Goal: Communication & Community: Answer question/provide support

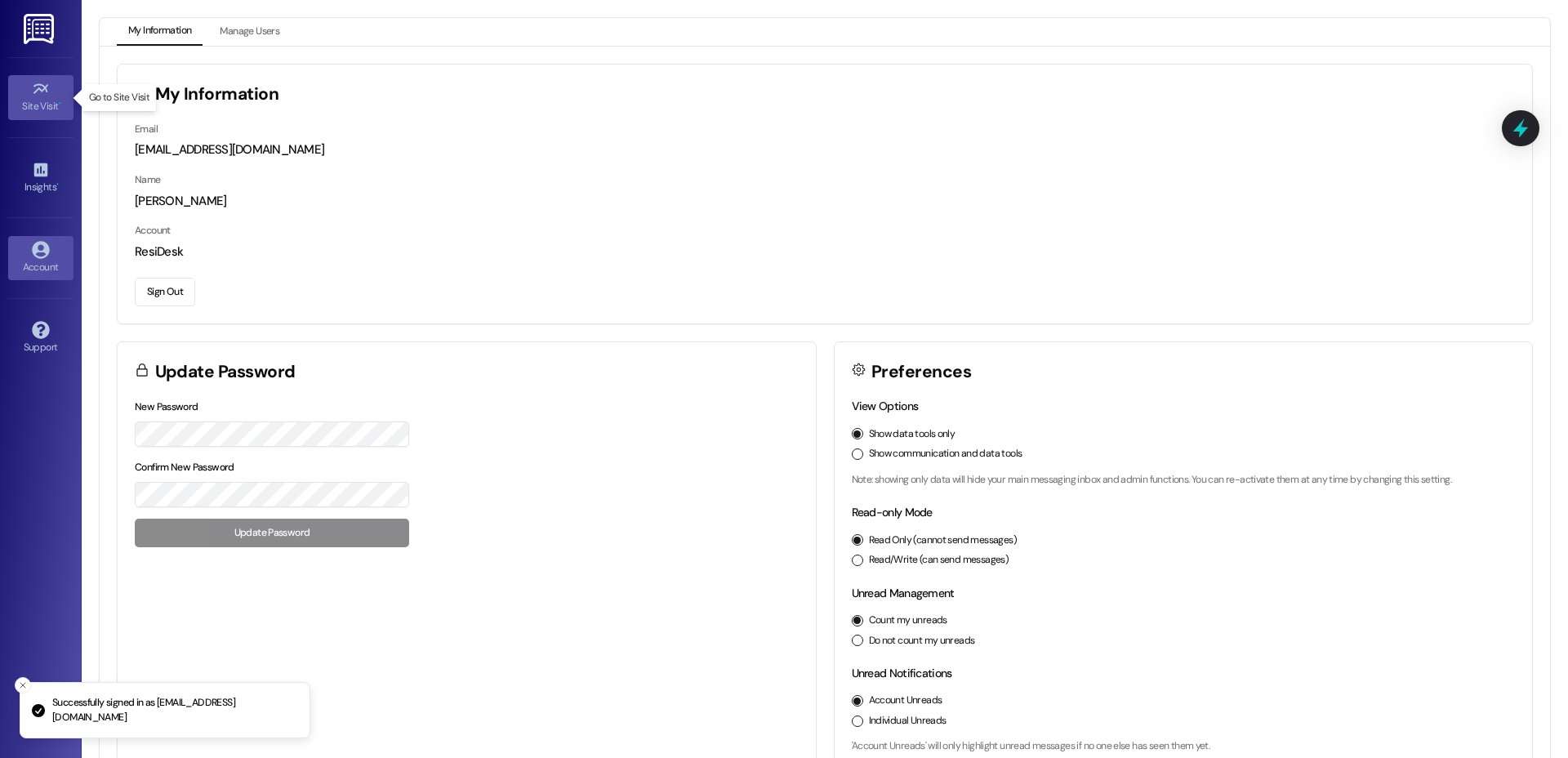
click at [57, 89] on link "Site Visit •" at bounding box center [40, 97] width 66 height 44
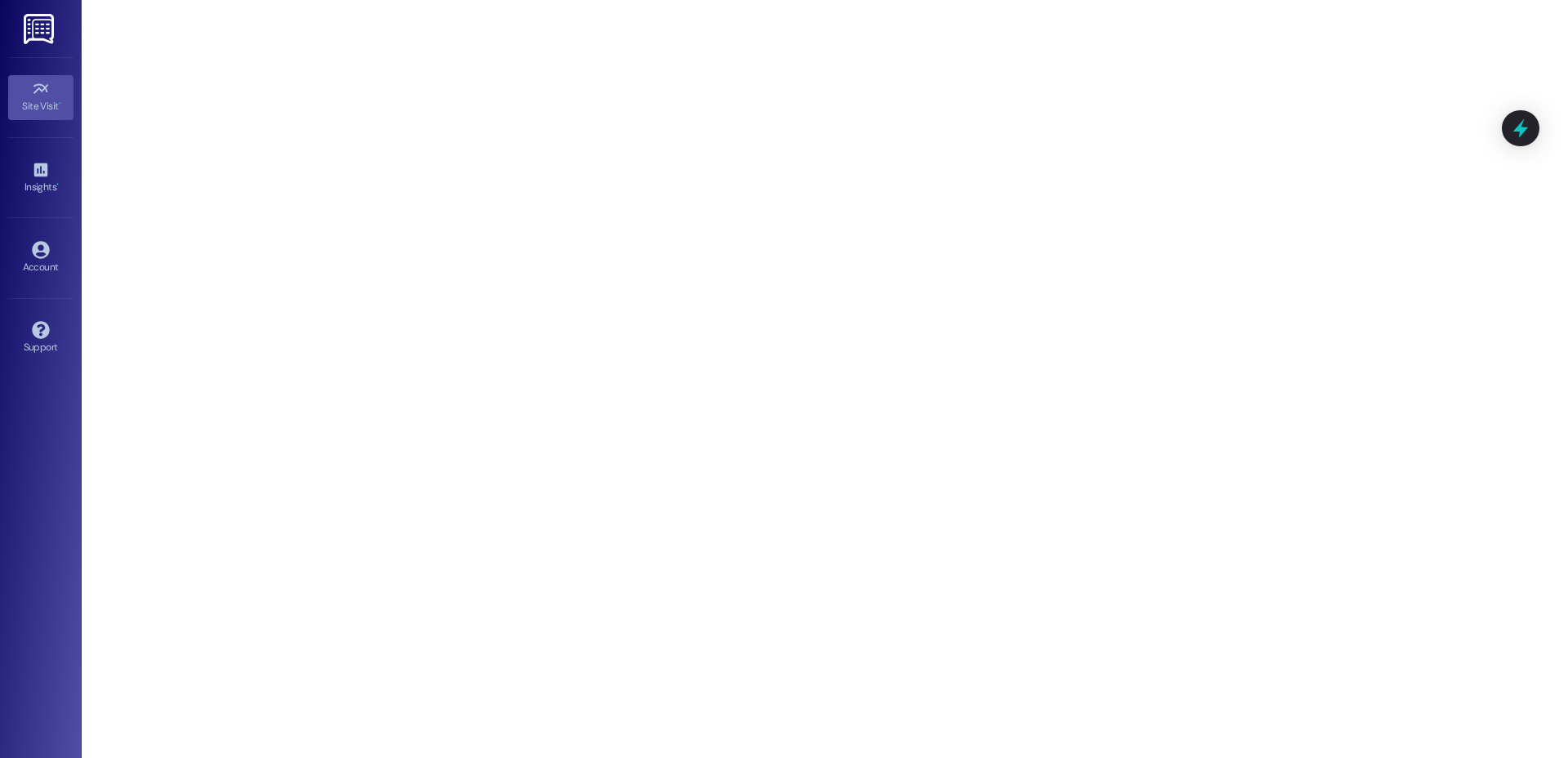
click at [35, 95] on icon at bounding box center [40, 89] width 18 height 18
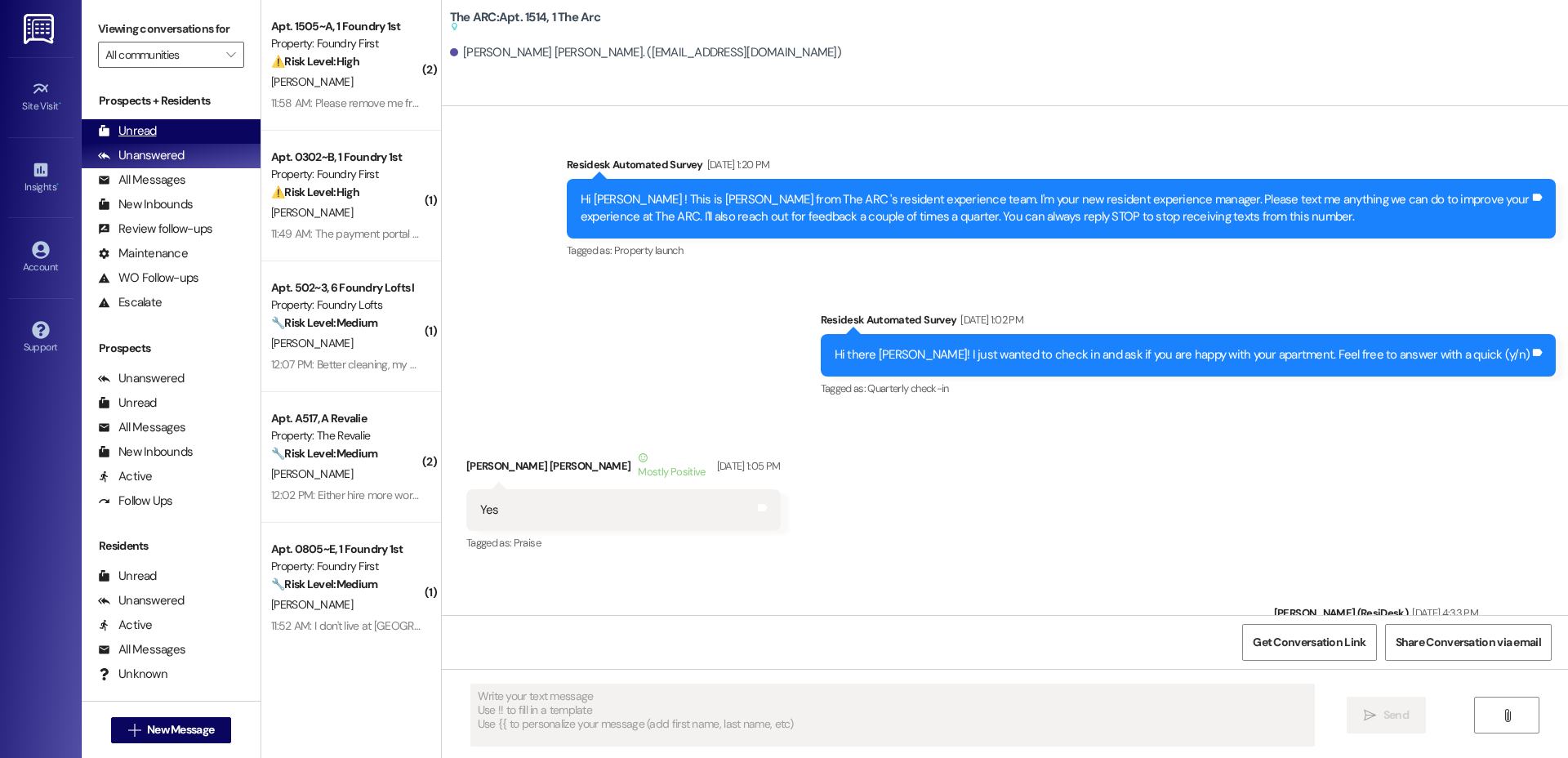
scroll to position [8193, 0]
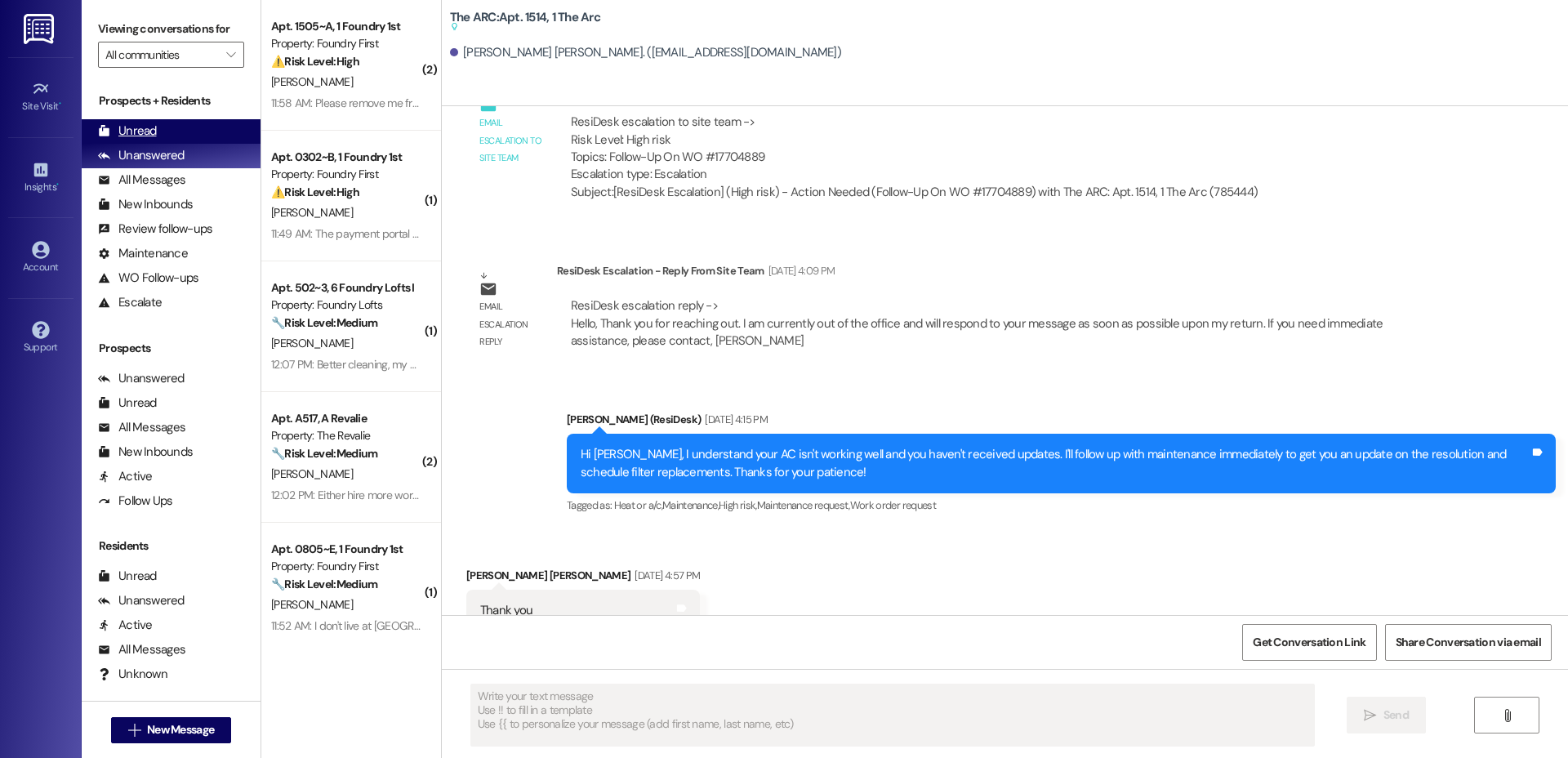
type textarea "Fetching suggested responses. Please feel free to read through the conversation…"
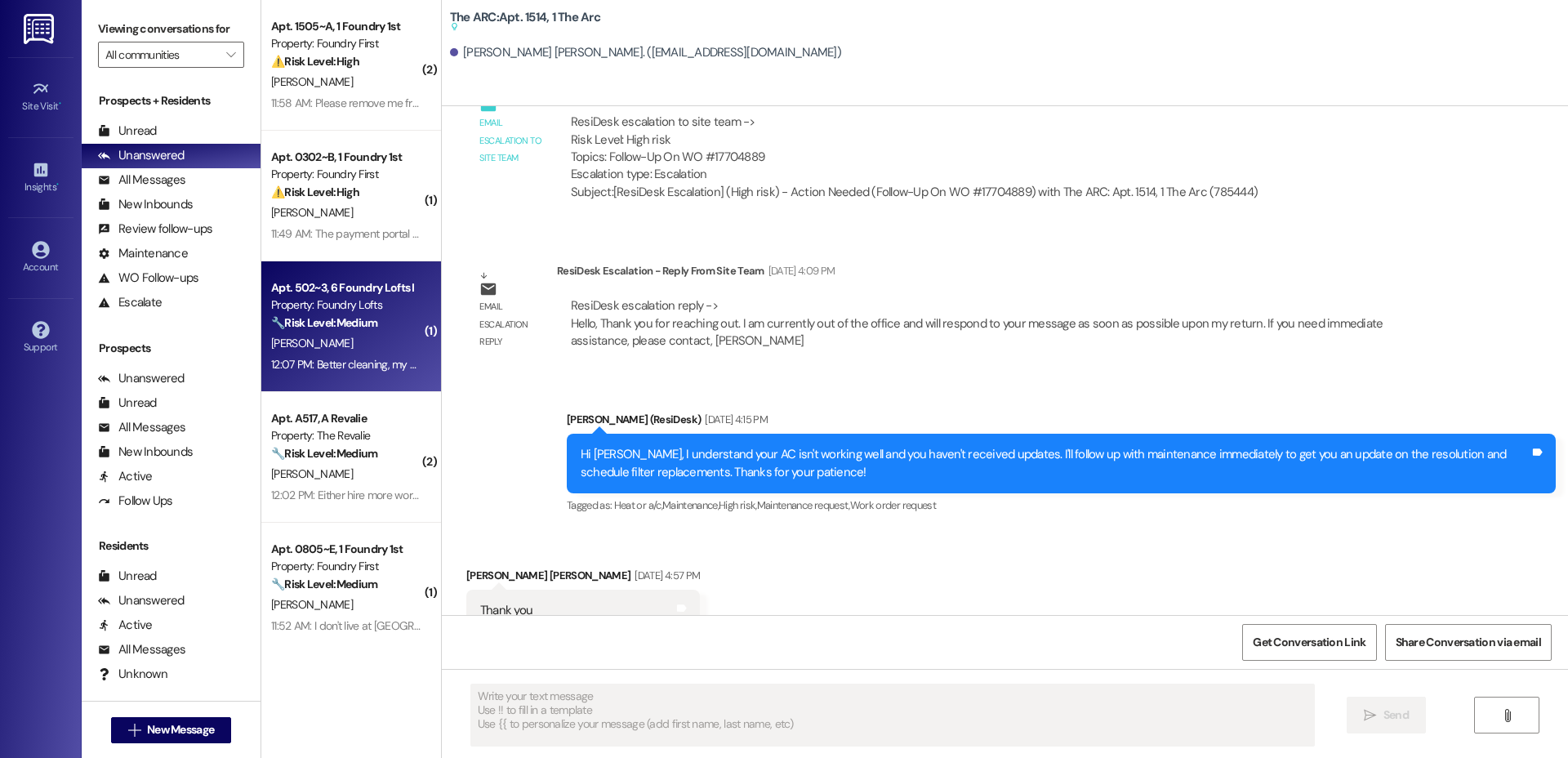
click at [312, 315] on div "🔧 Risk Level: Medium The resident is providing feedback on the move-in experien…" at bounding box center [347, 323] width 151 height 17
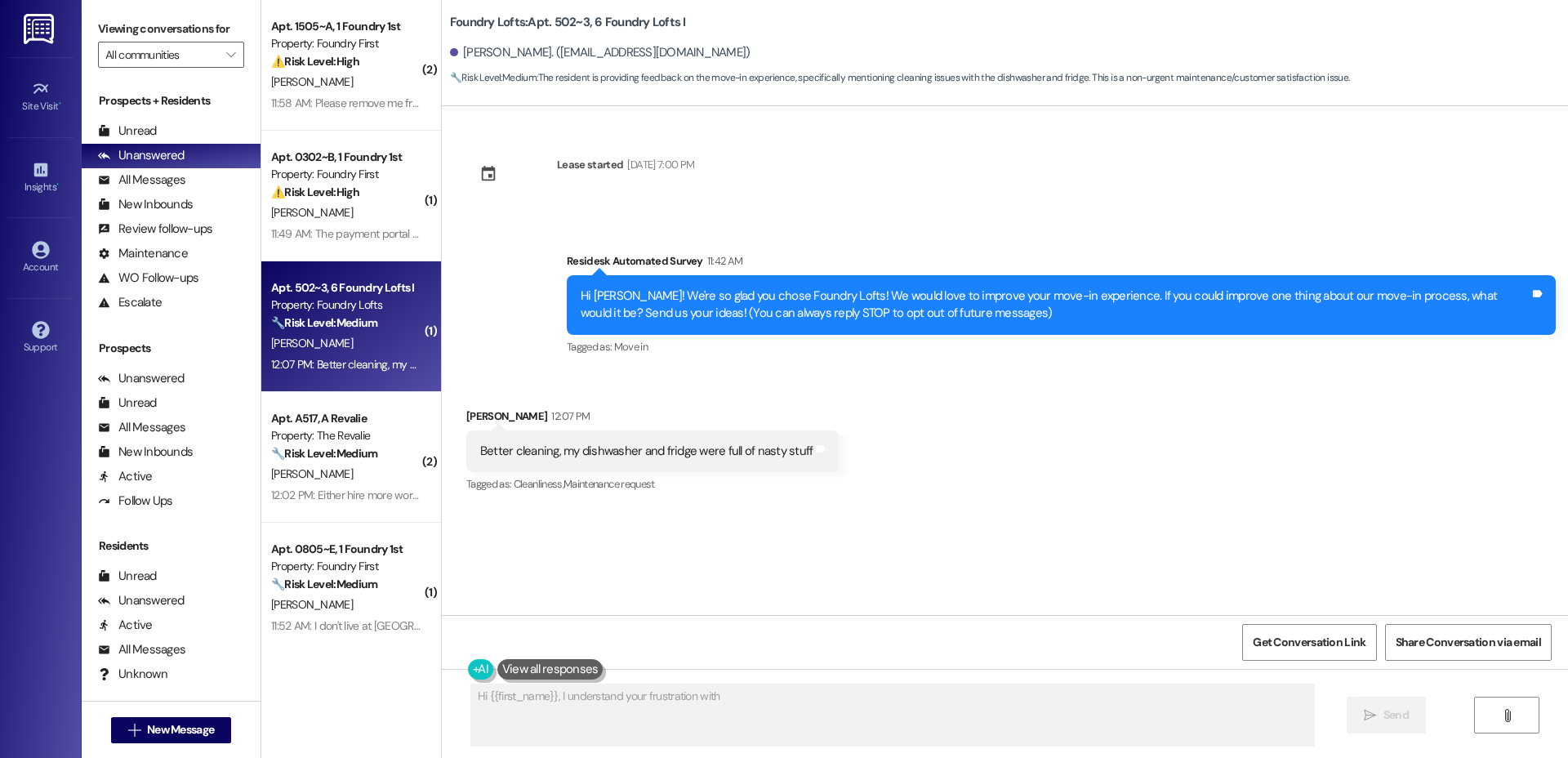
scroll to position [0, 0]
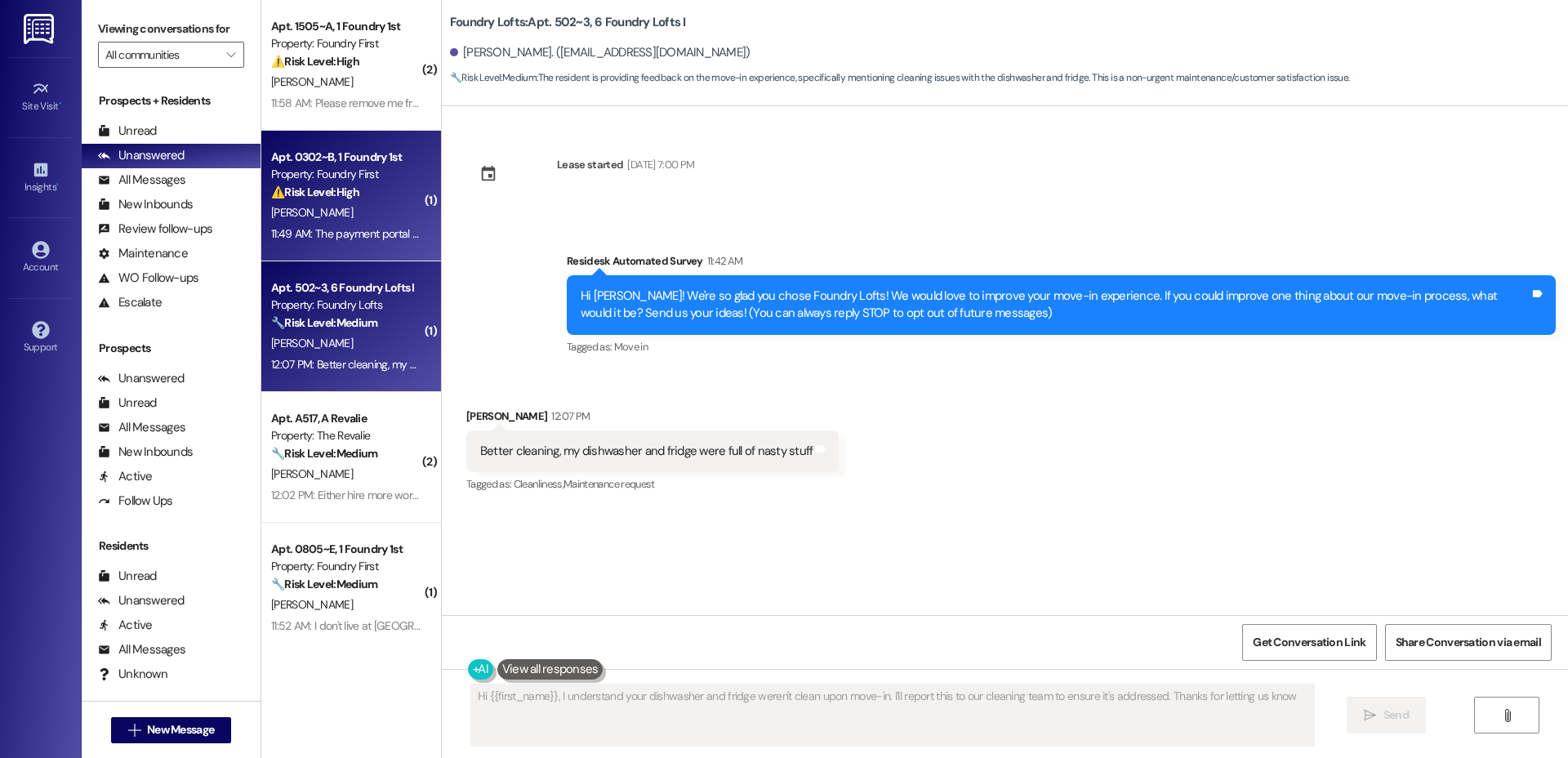
type textarea "Hi {{first_name}}, I understand your dishwasher and fridge weren't clean upon m…"
click at [314, 249] on div "Apt. 0302~B, 1 Foundry 1st Property: Foundry First ⚠️ Risk Level: High The resi…" at bounding box center [351, 195] width 179 height 130
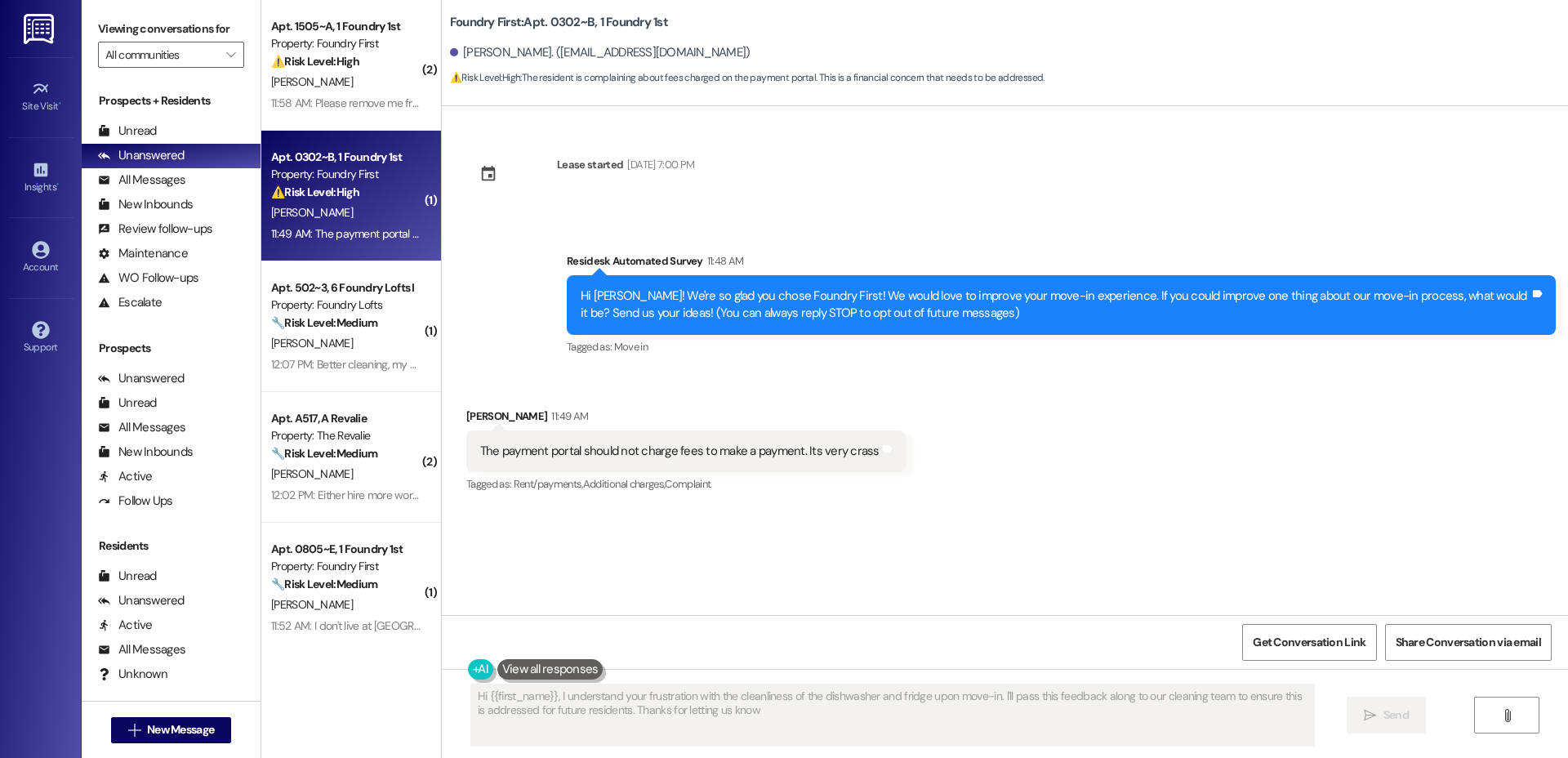
type textarea "Hi {{first_name}}, I understand your frustration with the cleanliness of the di…"
click at [225, 52] on span "" at bounding box center [230, 54] width 16 height 26
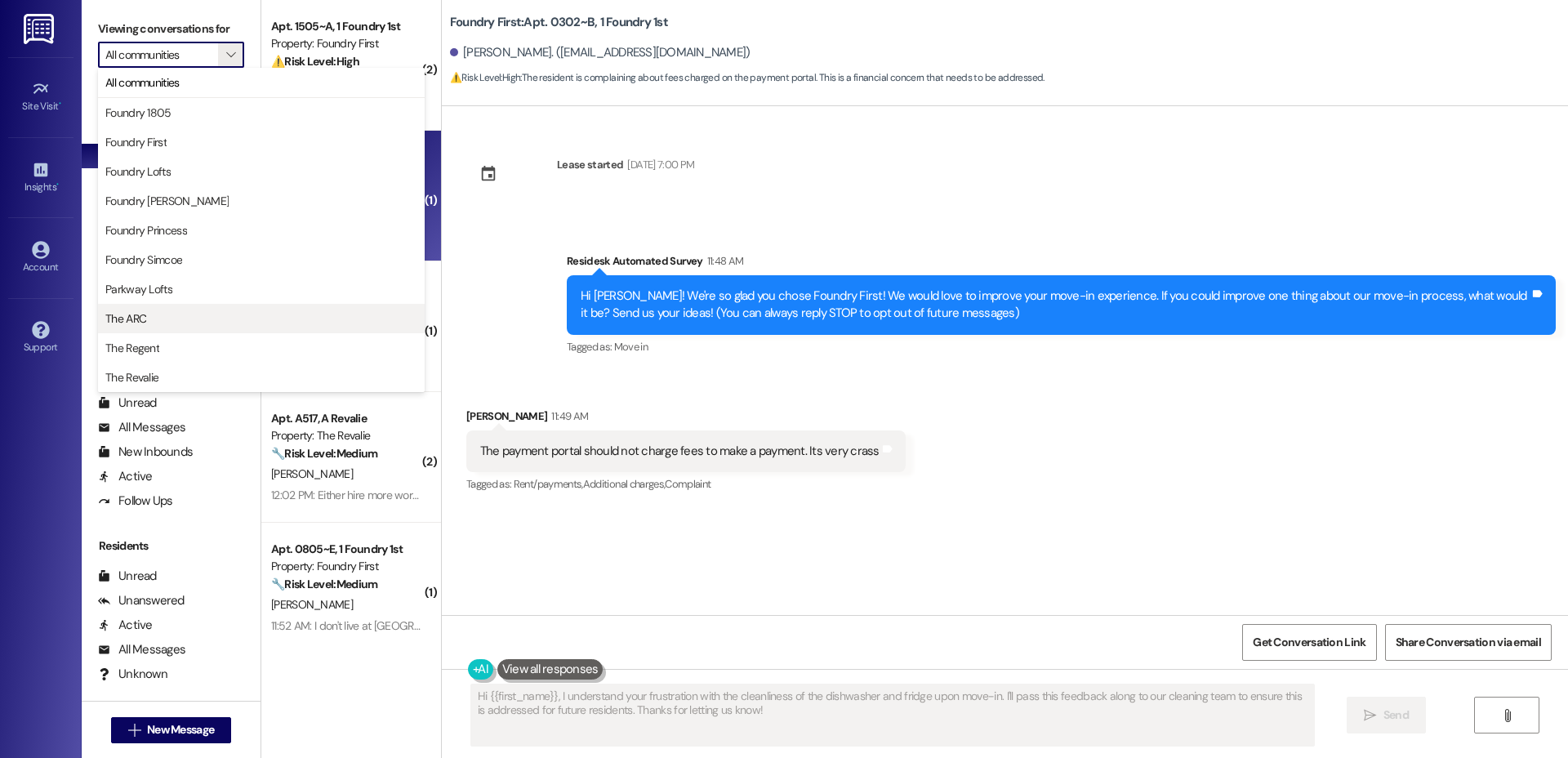
click at [162, 331] on button "The ARC" at bounding box center [261, 319] width 327 height 29
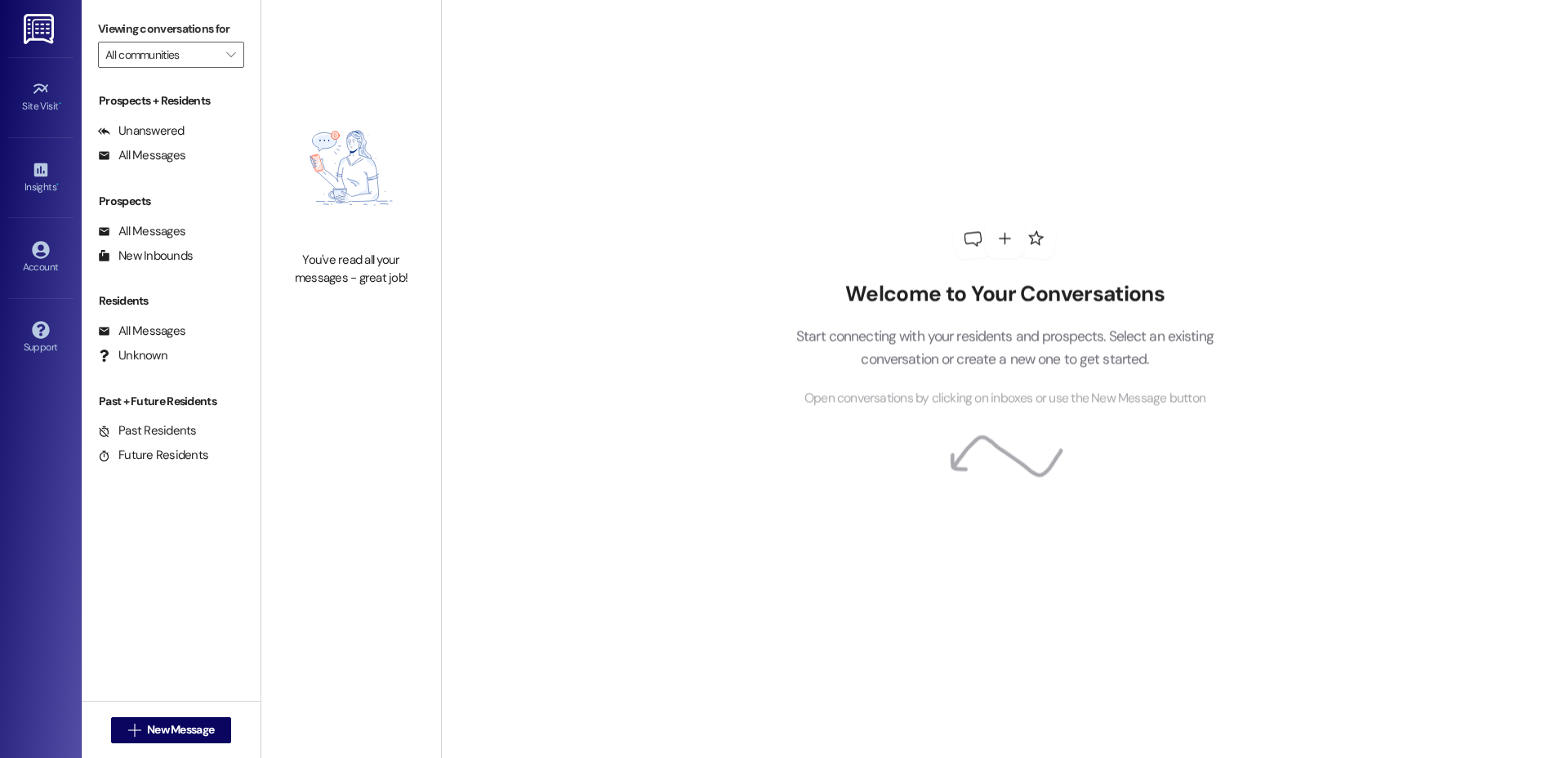
type input "The ARC"
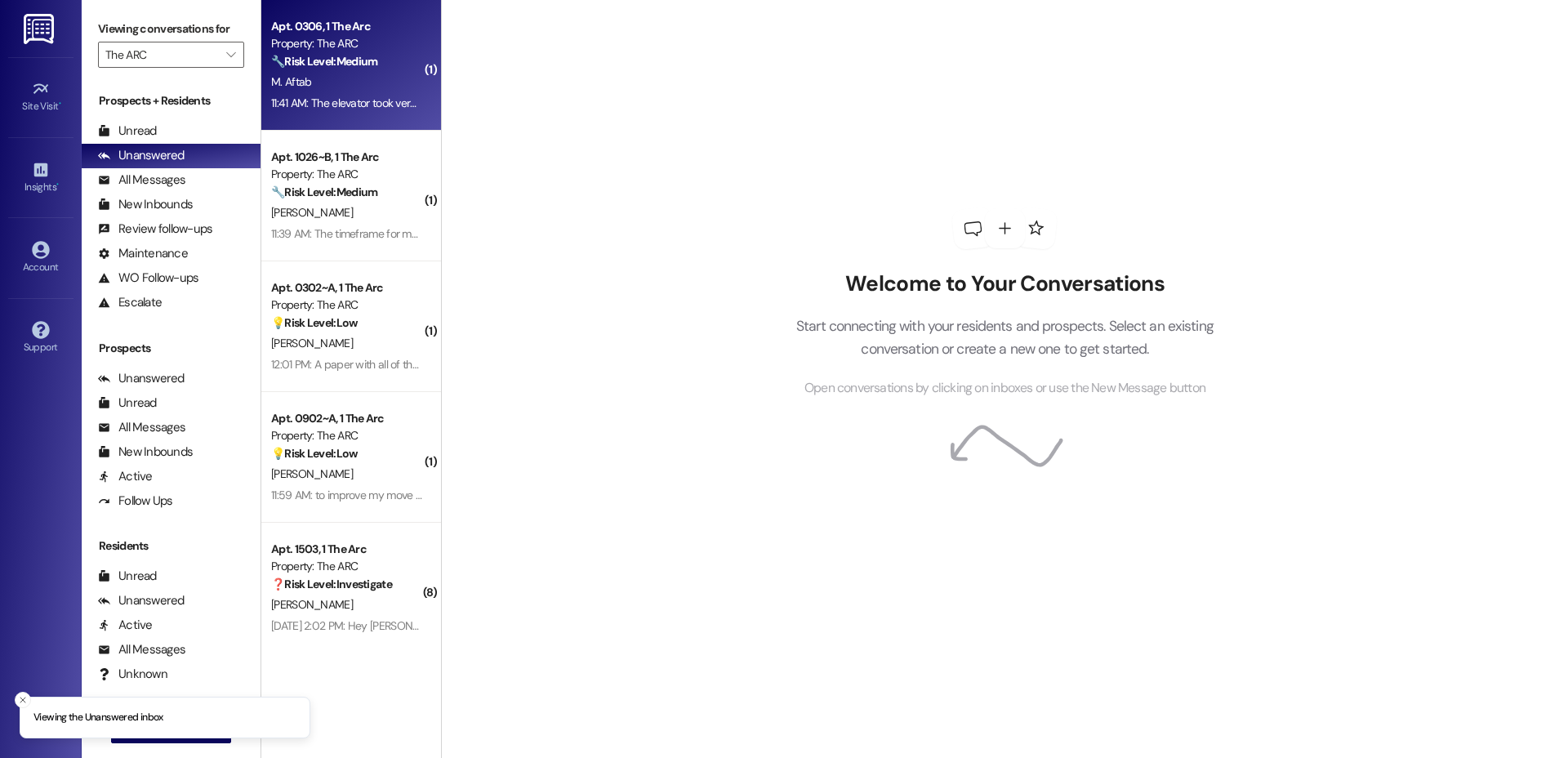
click at [301, 50] on div "Property: The ARC" at bounding box center [347, 43] width 151 height 17
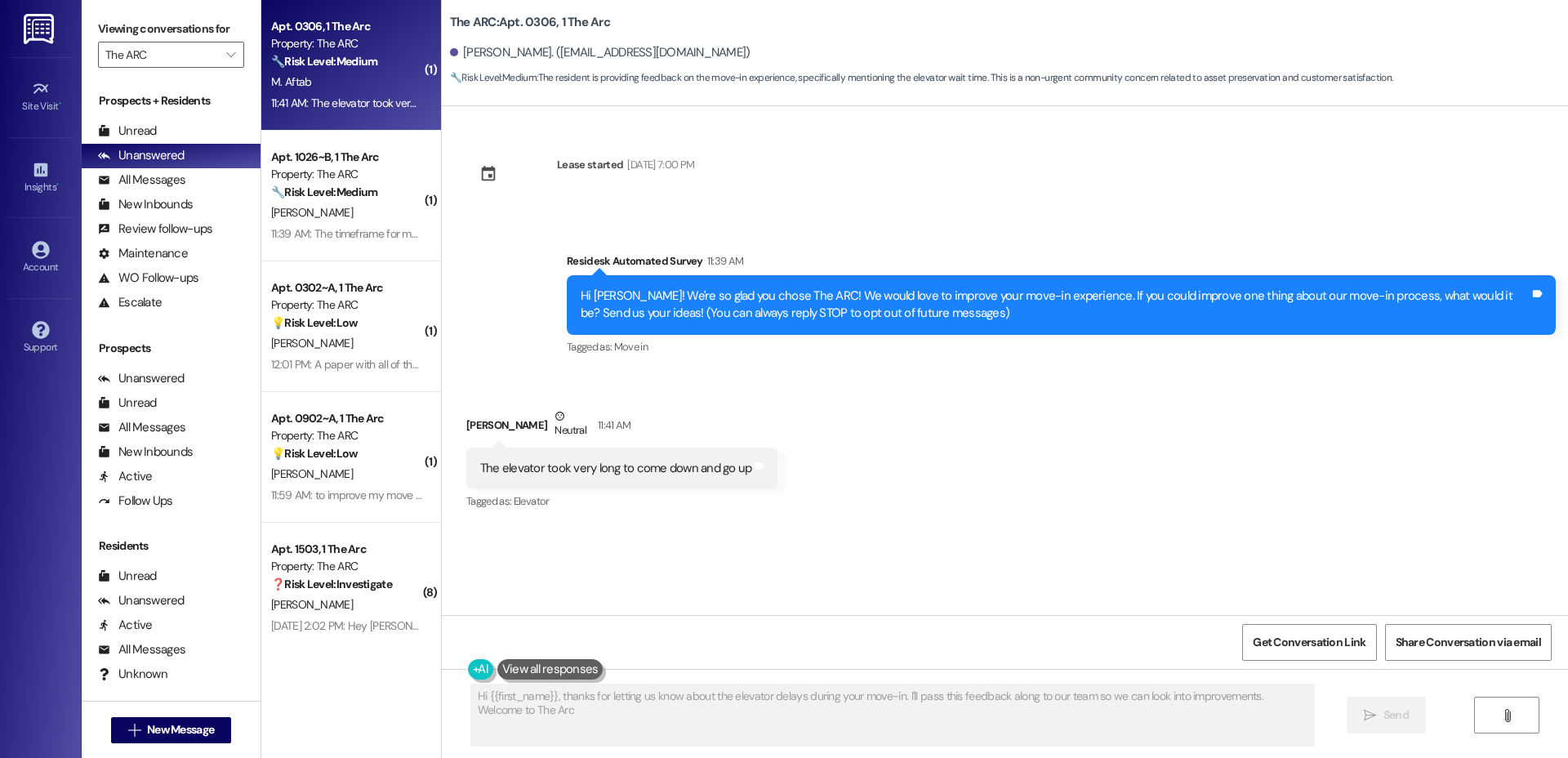
type textarea "Hi {{first_name}}, thanks for letting us know about the elevator delays during …"
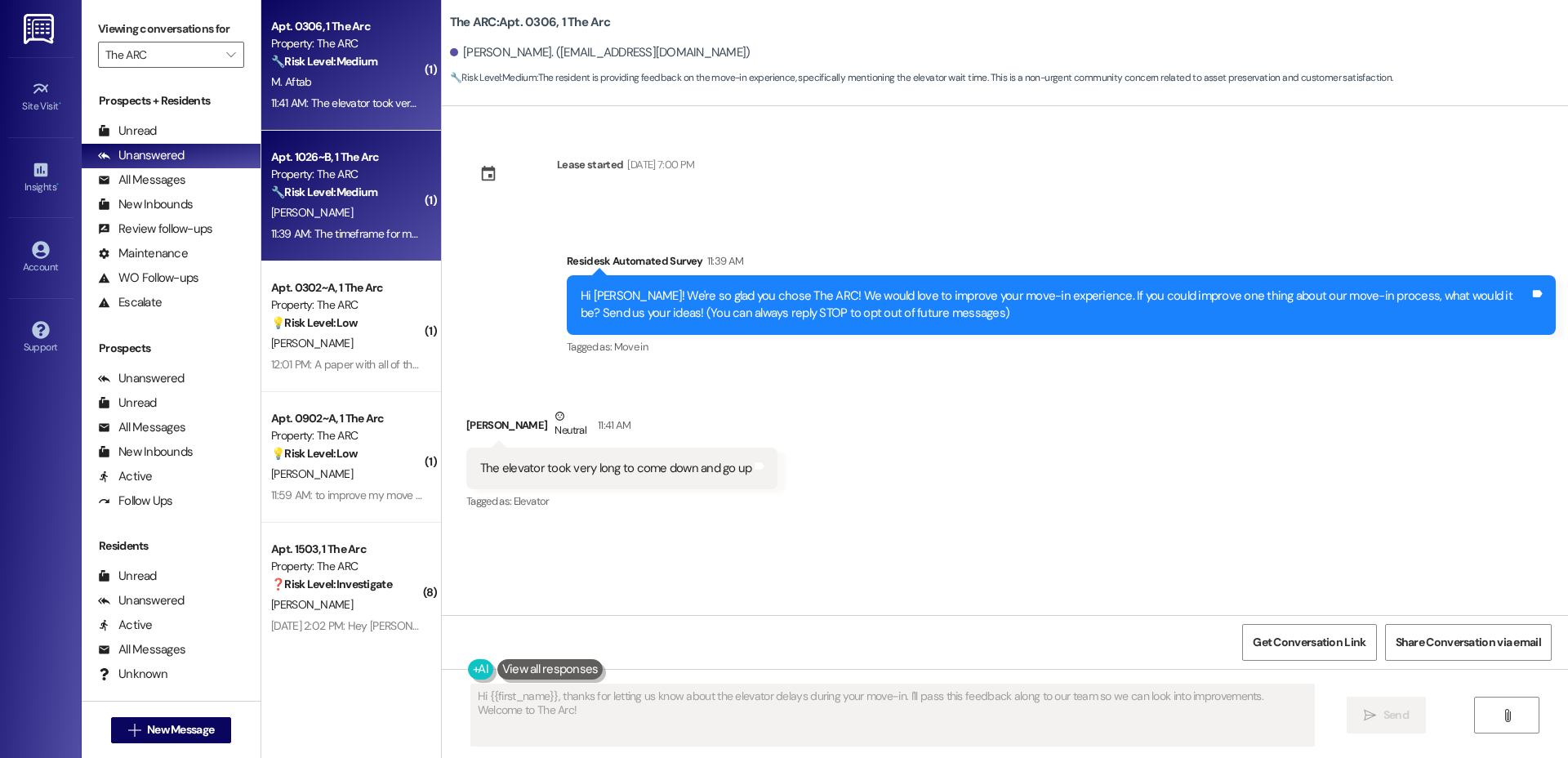
click at [347, 176] on div "Property: The ARC" at bounding box center [347, 174] width 151 height 17
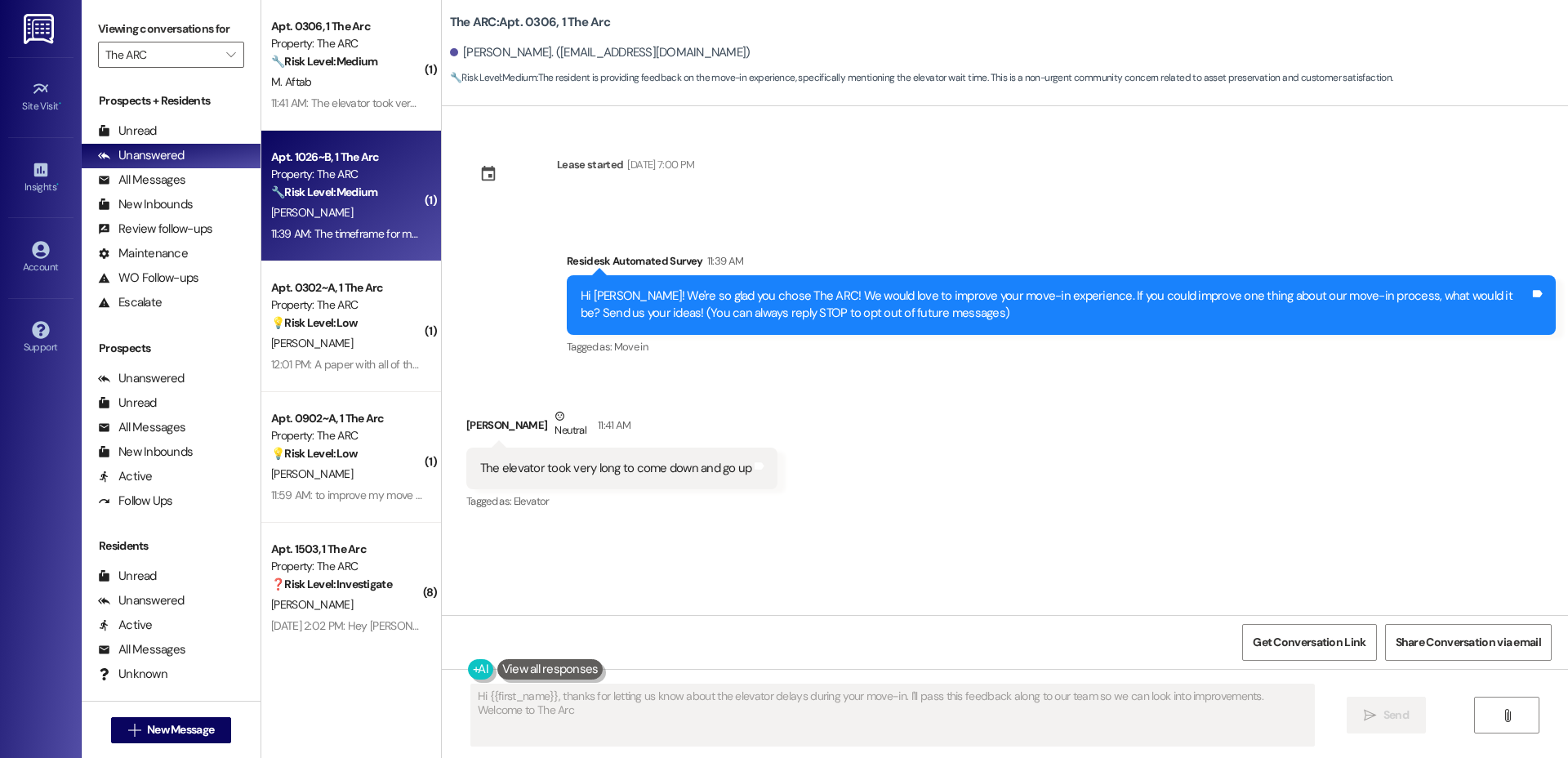
type textarea "Hi {{first_name}}, thanks for letting us know about the elevator delays during …"
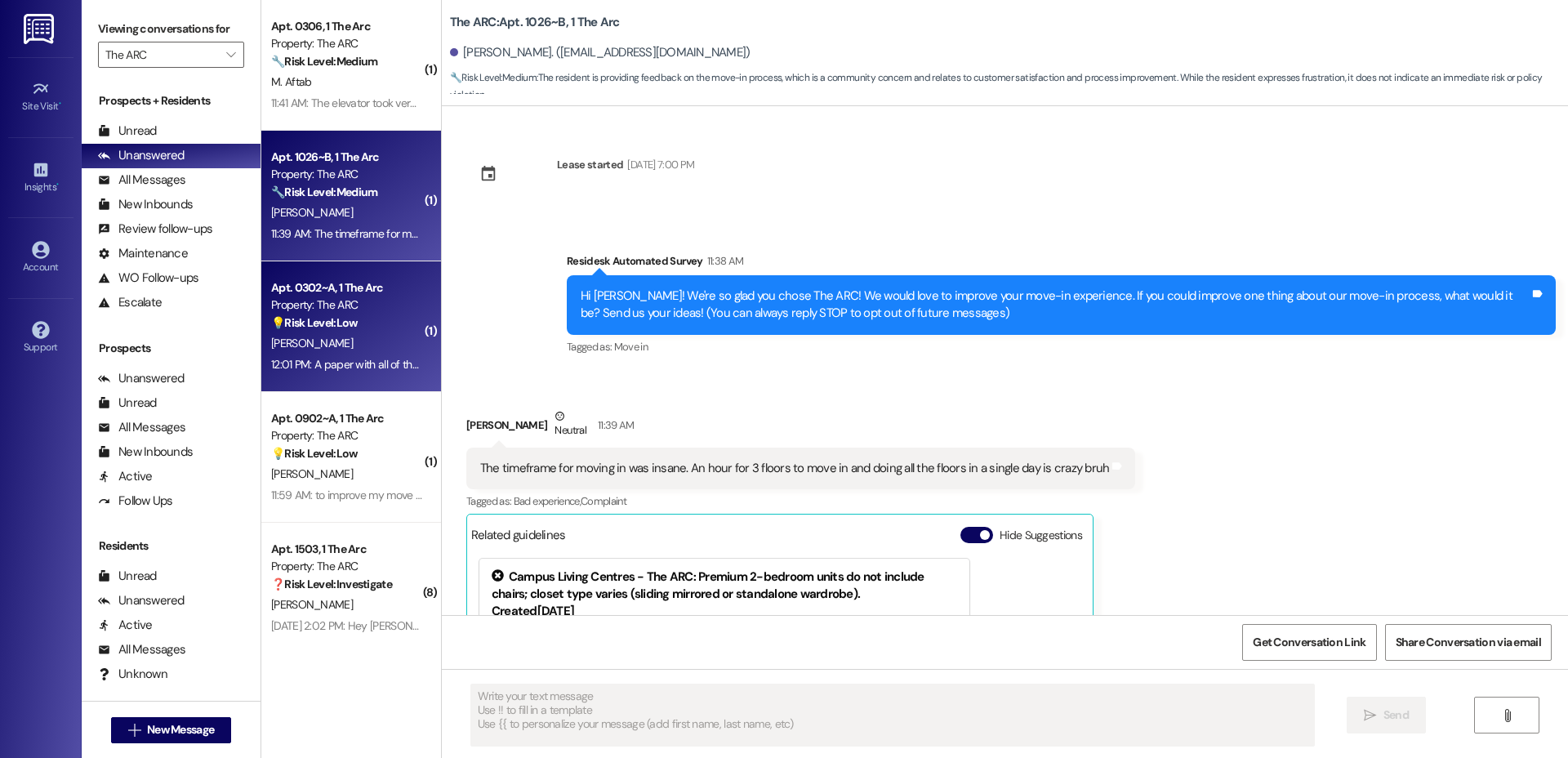
click at [345, 323] on strong "💡 Risk Level: Low" at bounding box center [315, 323] width 86 height 15
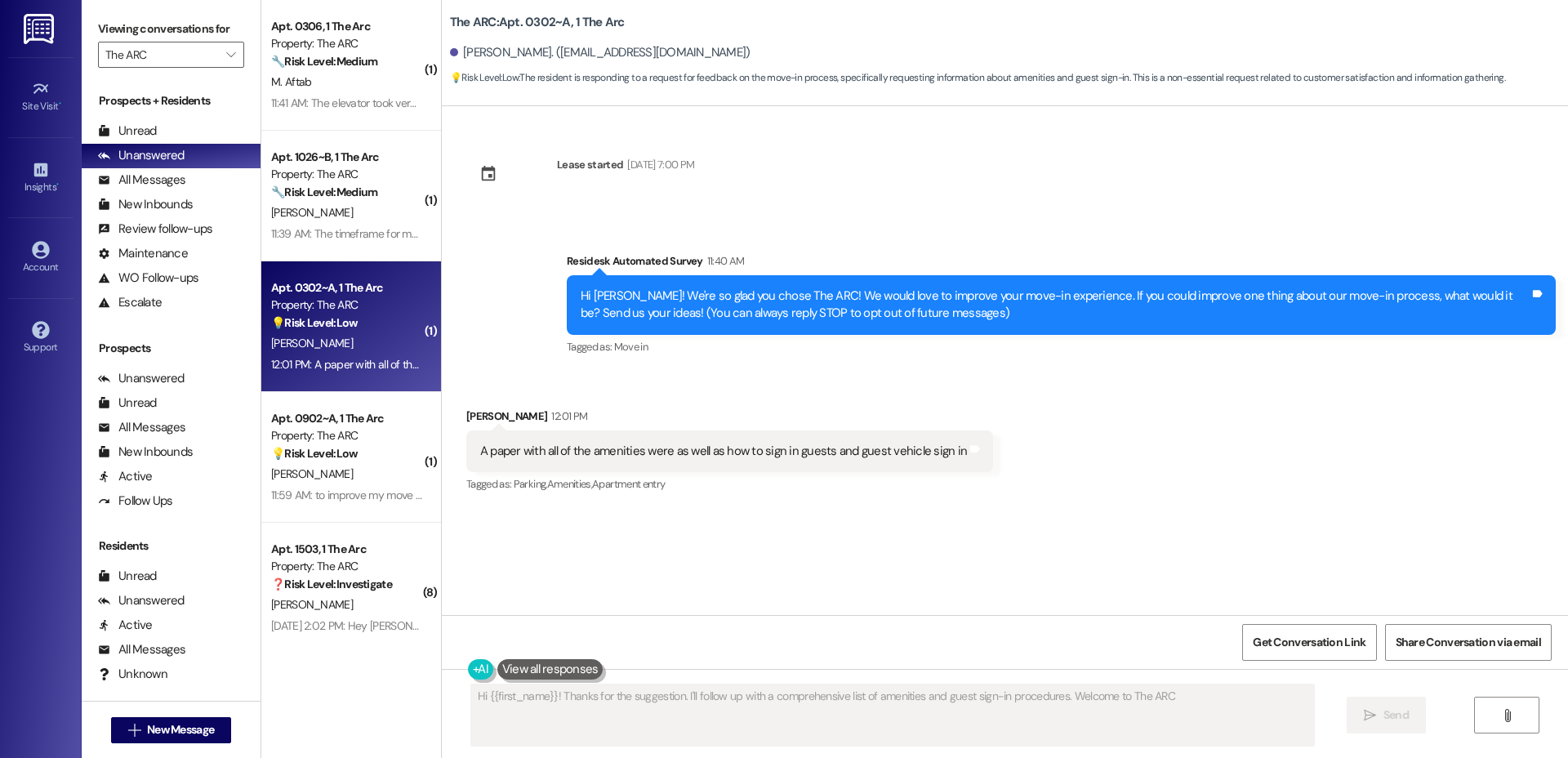
type textarea "Hi {{first_name}}! Thanks for the suggestion. I'll follow up with a comprehensi…"
